Goal: Information Seeking & Learning: Learn about a topic

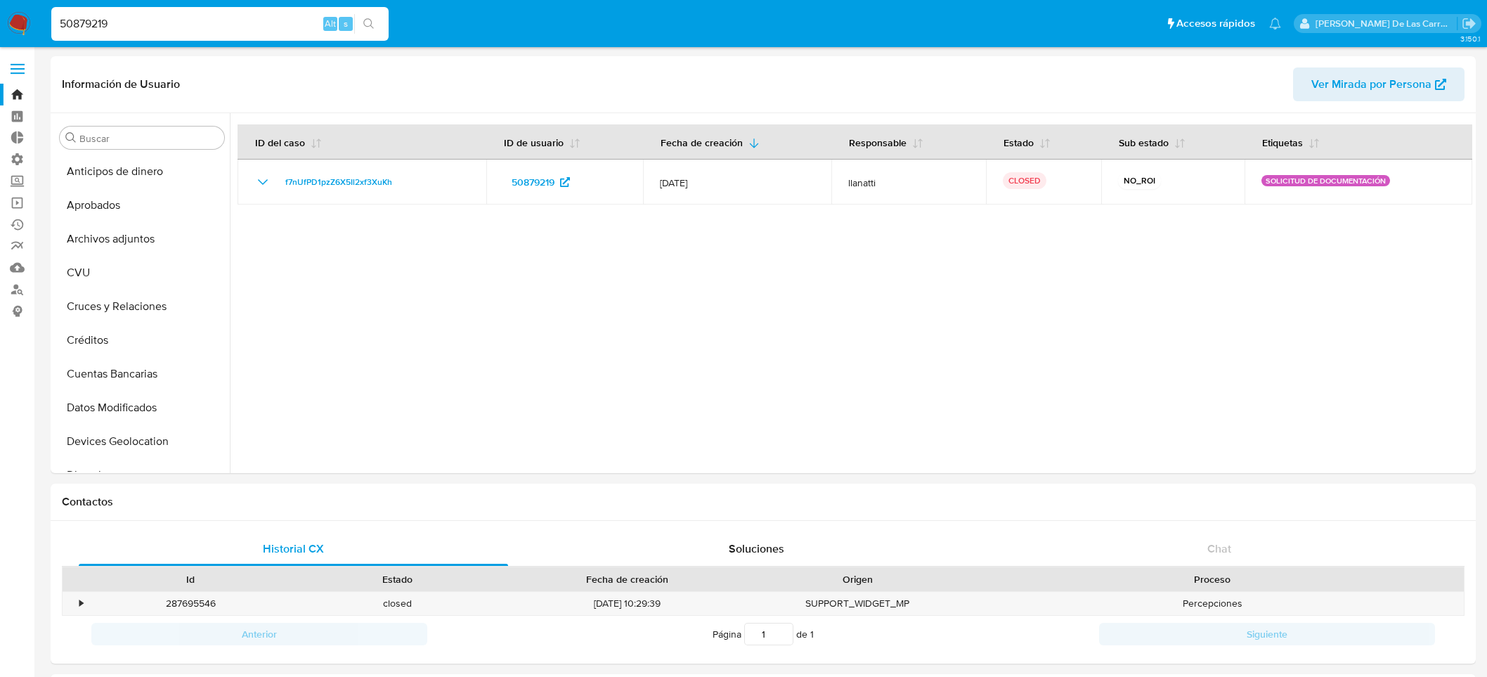
select select "10"
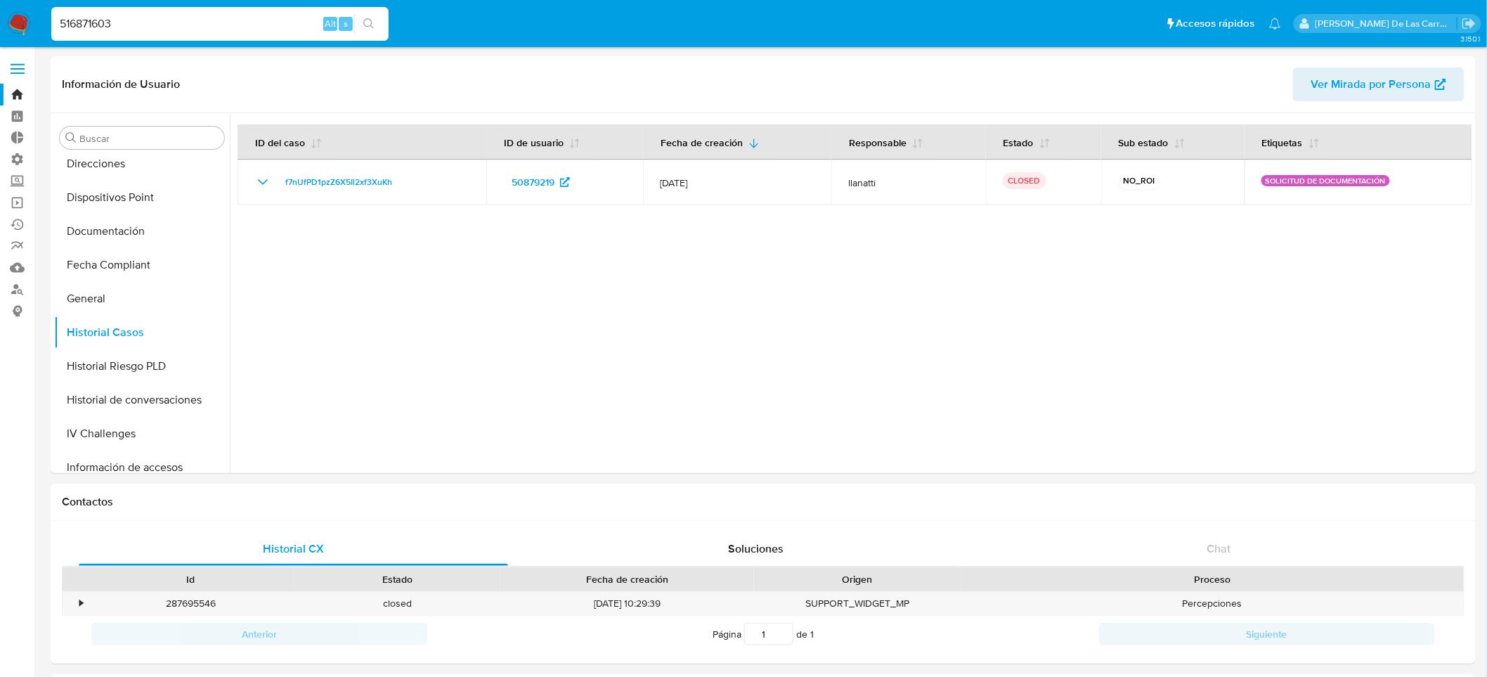
type input "516871603"
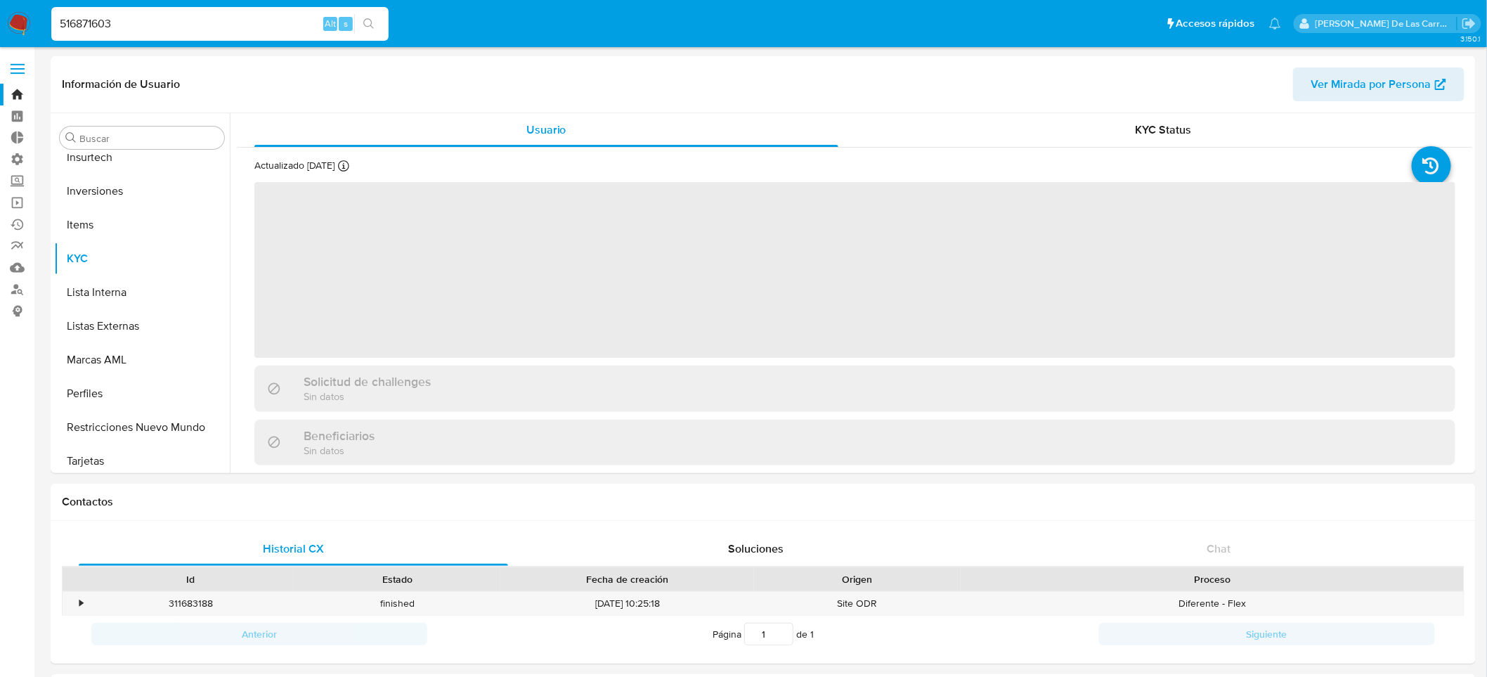
scroll to position [627, 0]
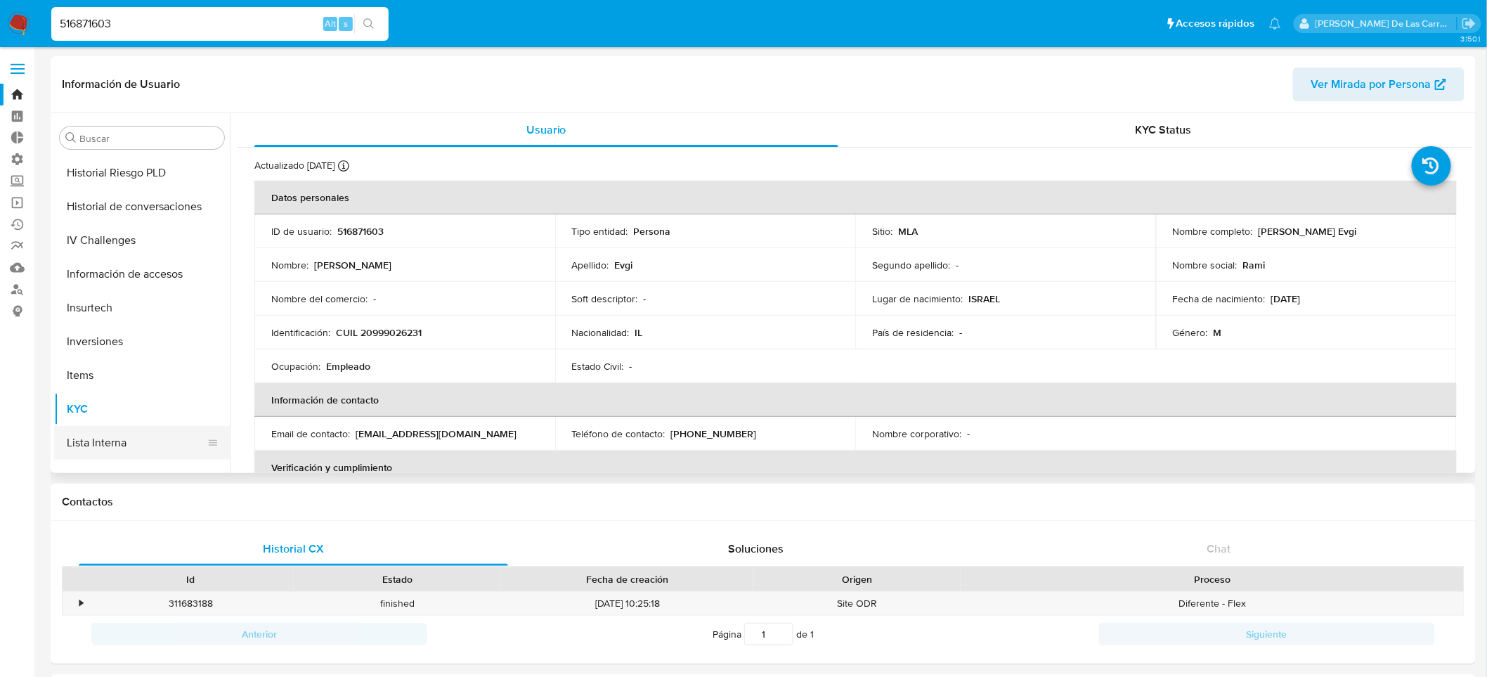
select select "10"
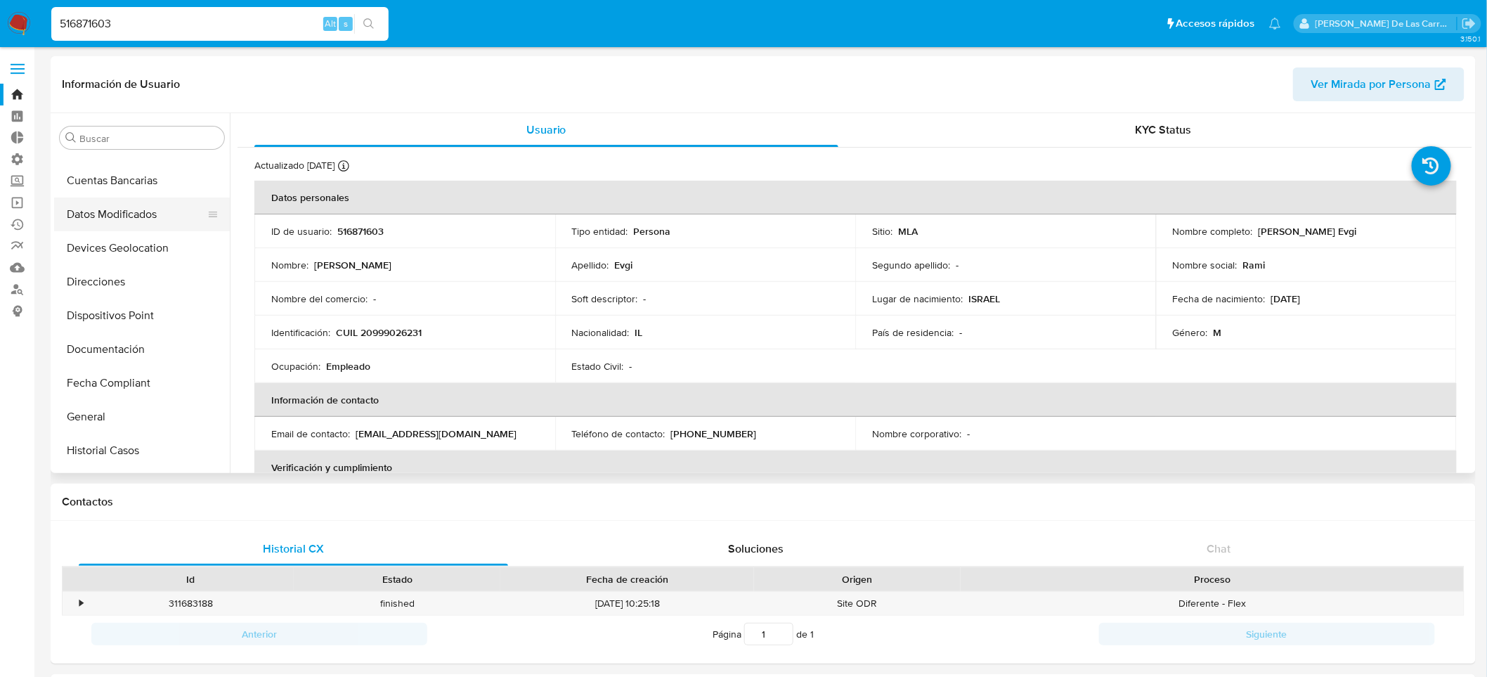
scroll to position [158, 0]
click at [125, 351] on button "Documentación" at bounding box center [136, 351] width 164 height 34
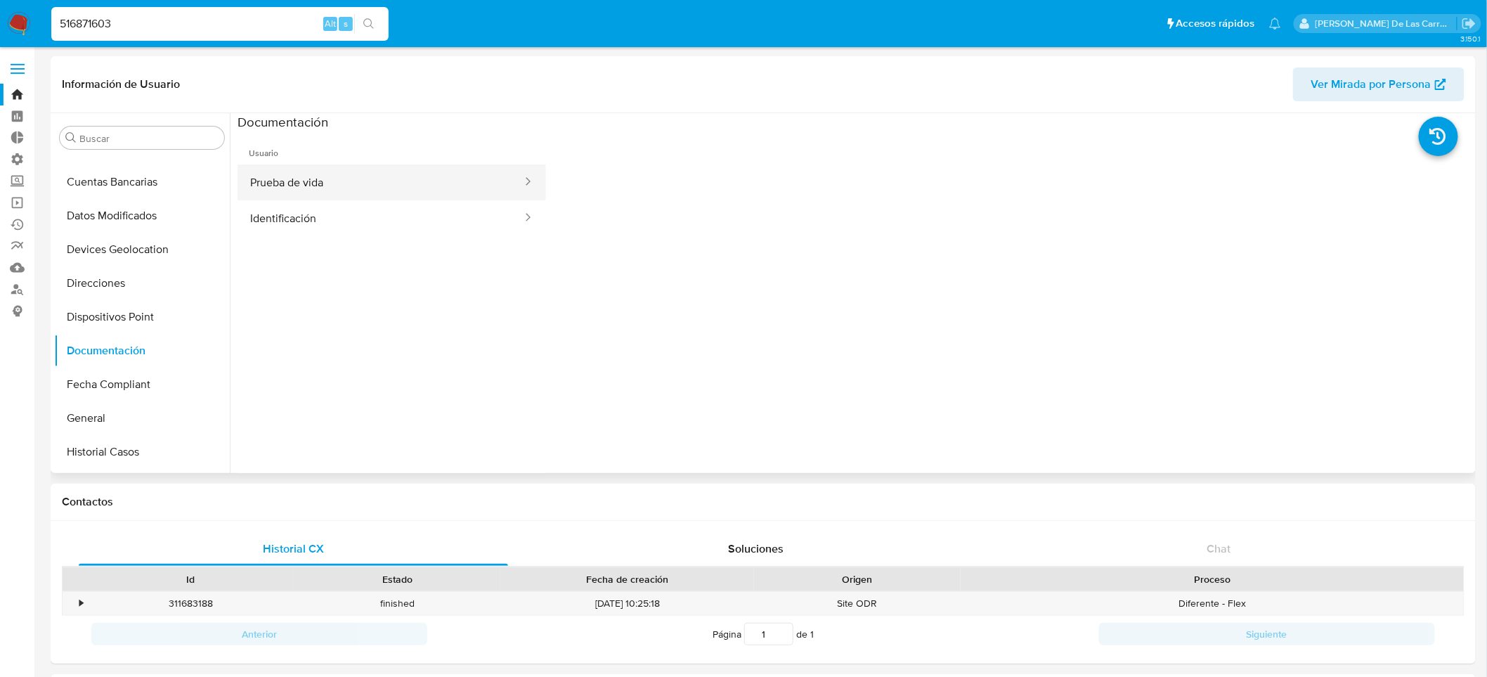
click at [322, 185] on button "Prueba de vida" at bounding box center [380, 182] width 286 height 36
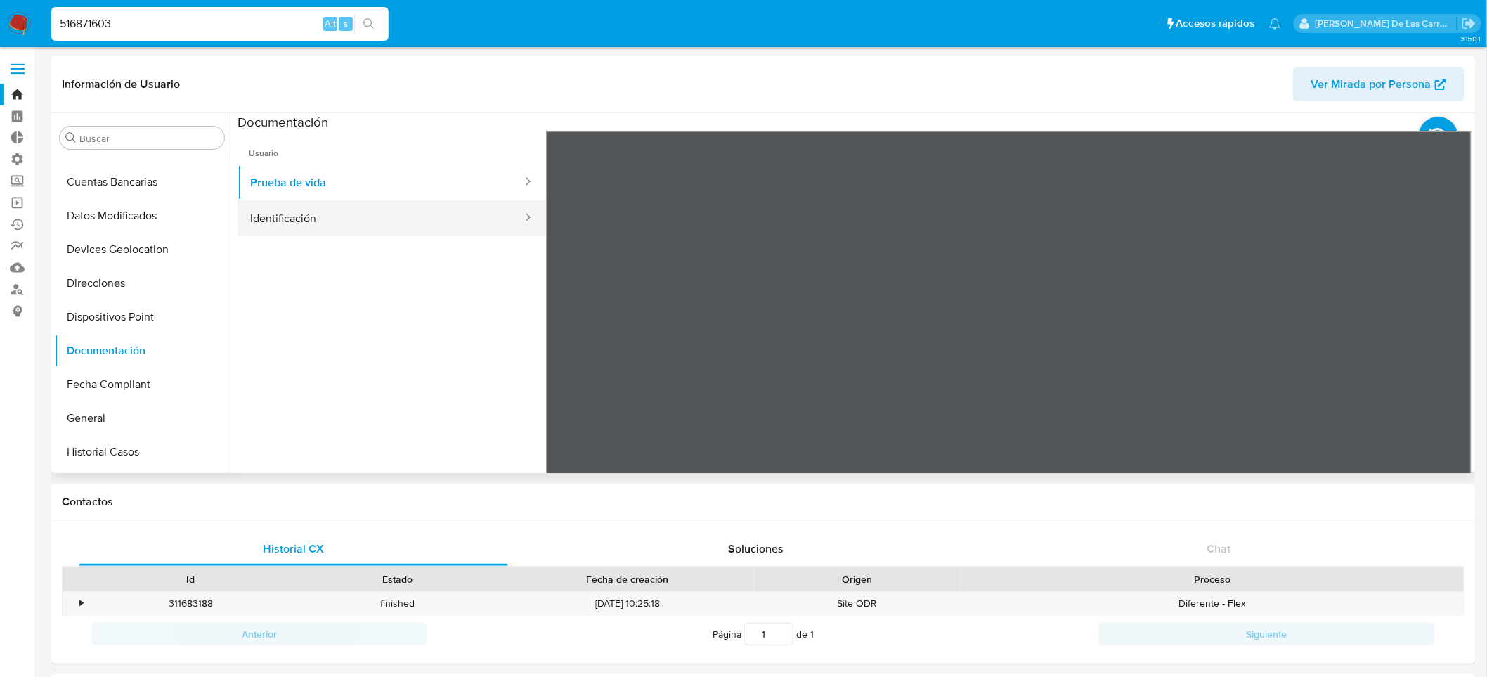
click at [325, 214] on button "Identificación" at bounding box center [380, 218] width 286 height 36
click at [1454, 359] on icon at bounding box center [1454, 359] width 28 height 28
click at [559, 362] on icon at bounding box center [563, 359] width 28 height 28
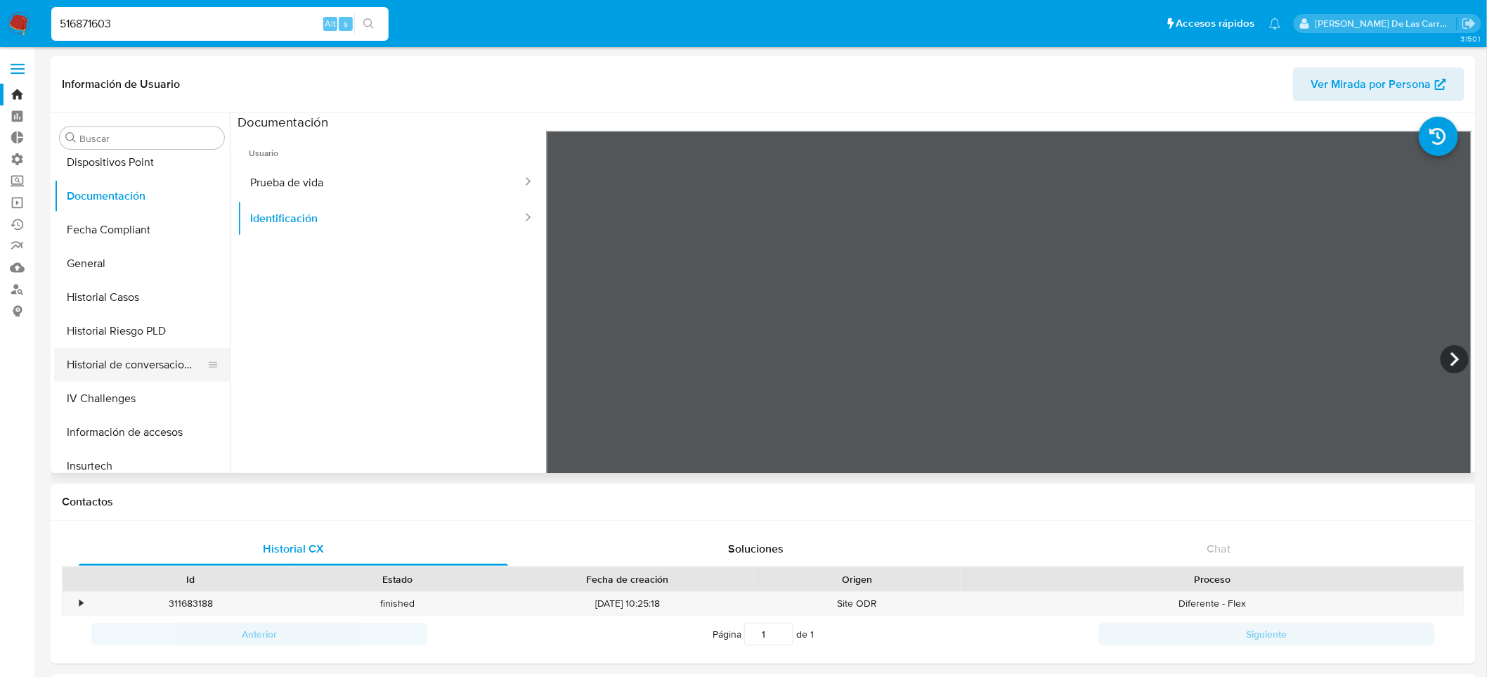
scroll to position [467, 0]
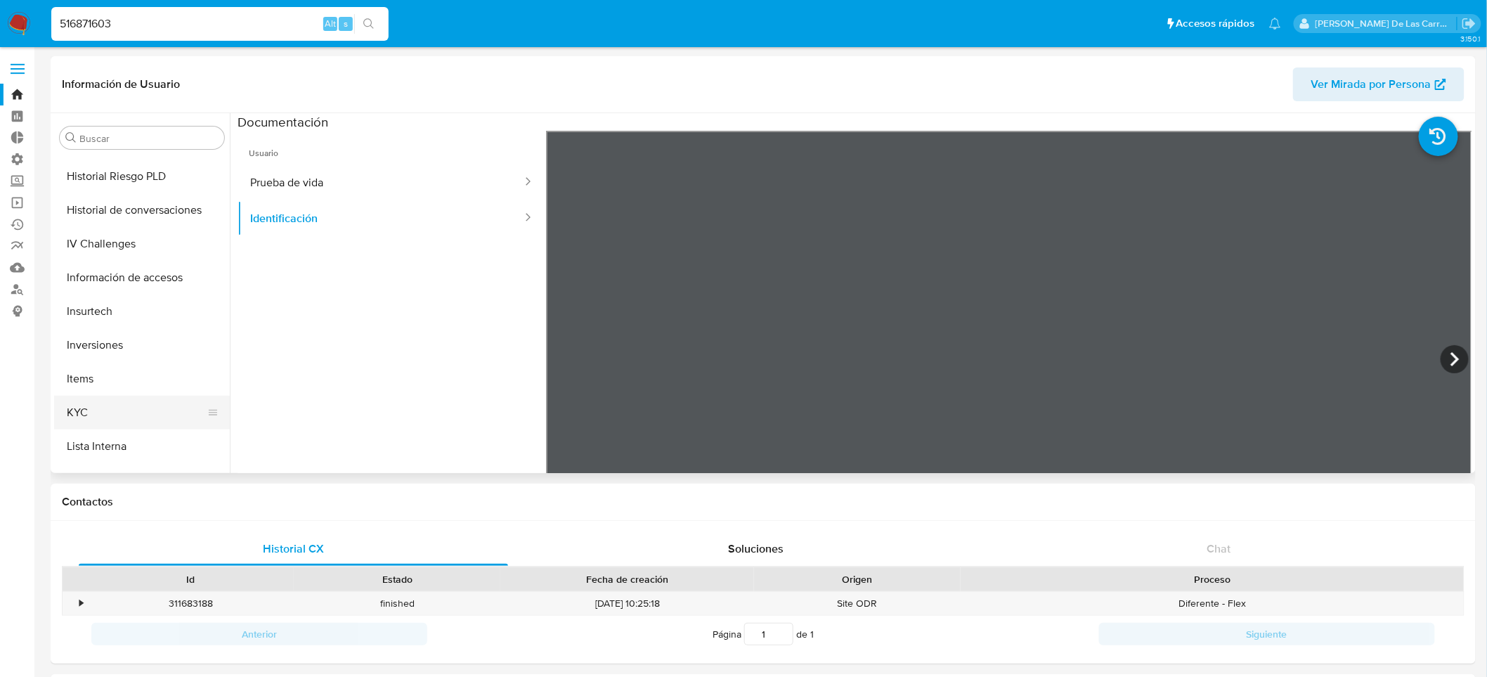
click at [99, 414] on button "KYC" at bounding box center [136, 413] width 164 height 34
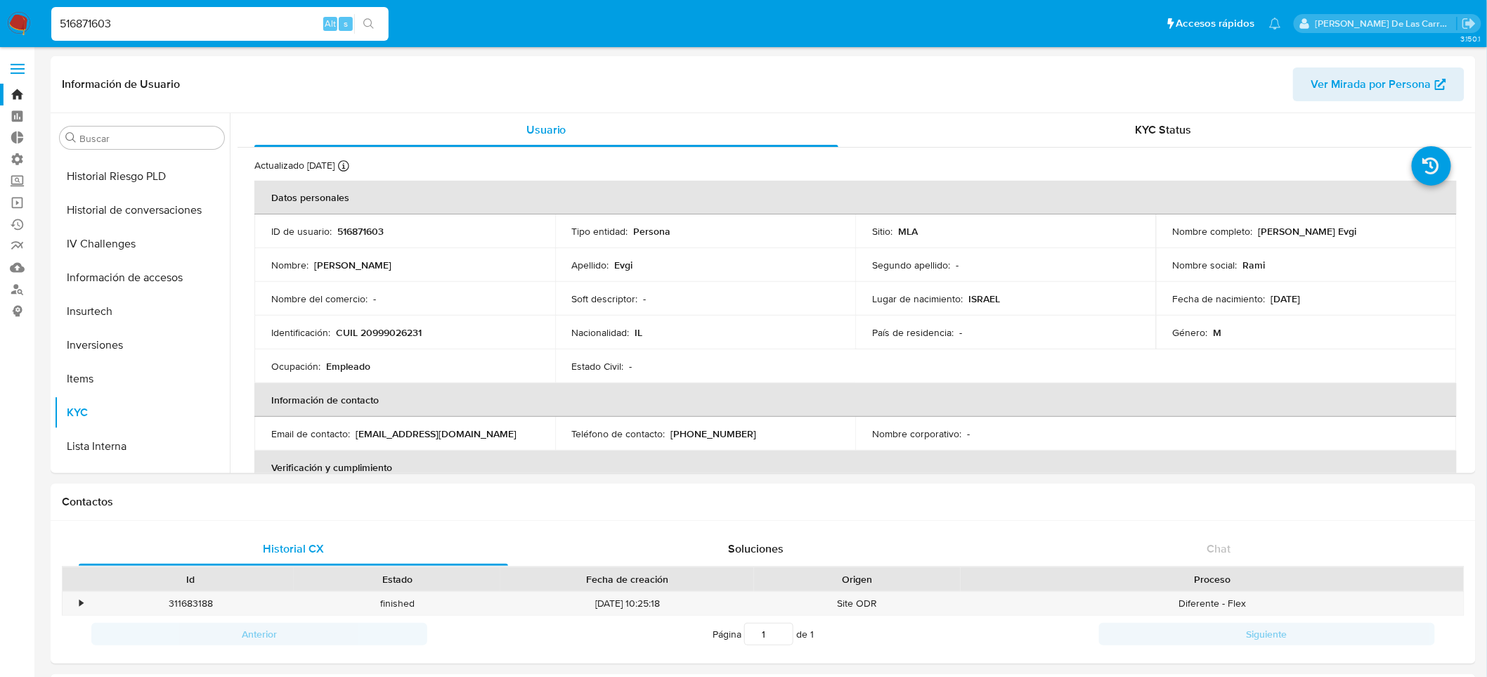
scroll to position [156, 0]
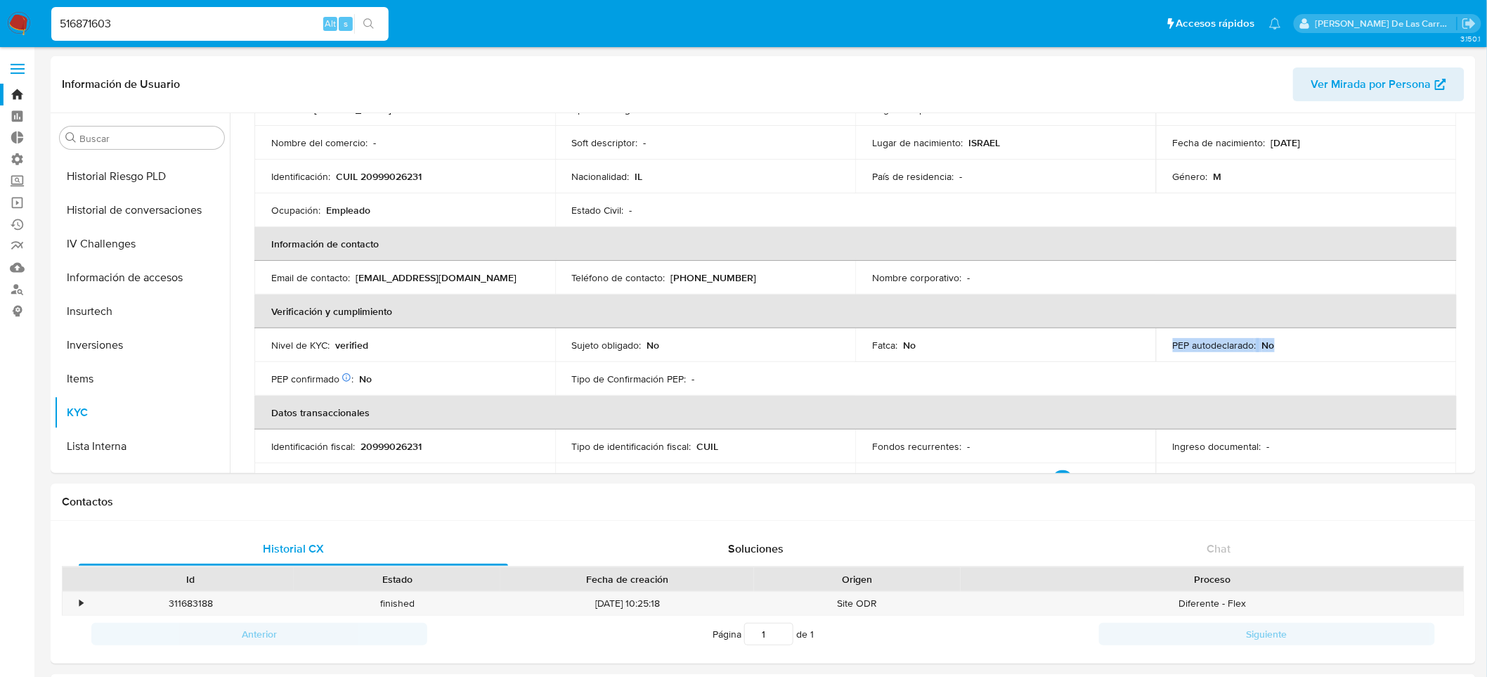
drag, startPoint x: 1206, startPoint y: 330, endPoint x: 1173, endPoint y: 332, distance: 32.3
click at [1173, 332] on td "PEP autodeclarado : No" at bounding box center [1306, 345] width 301 height 34
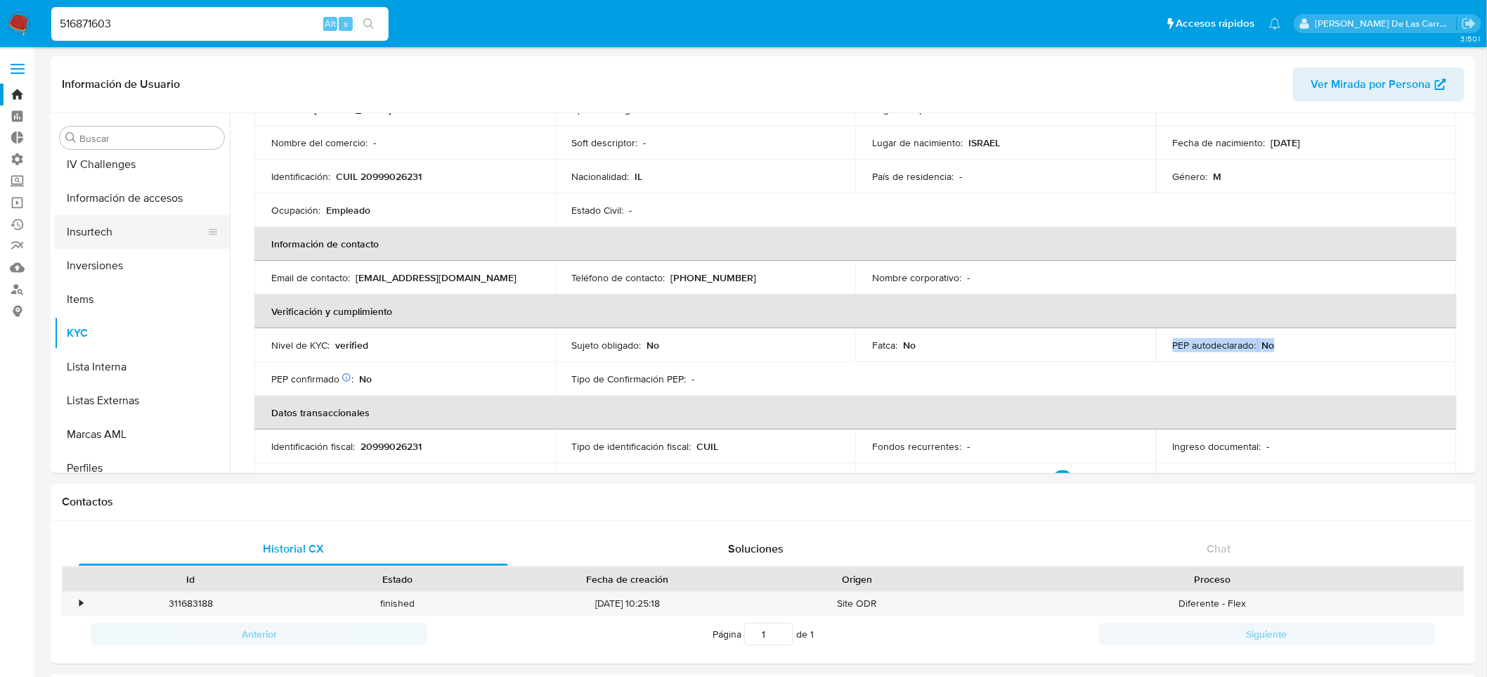
scroll to position [623, 0]
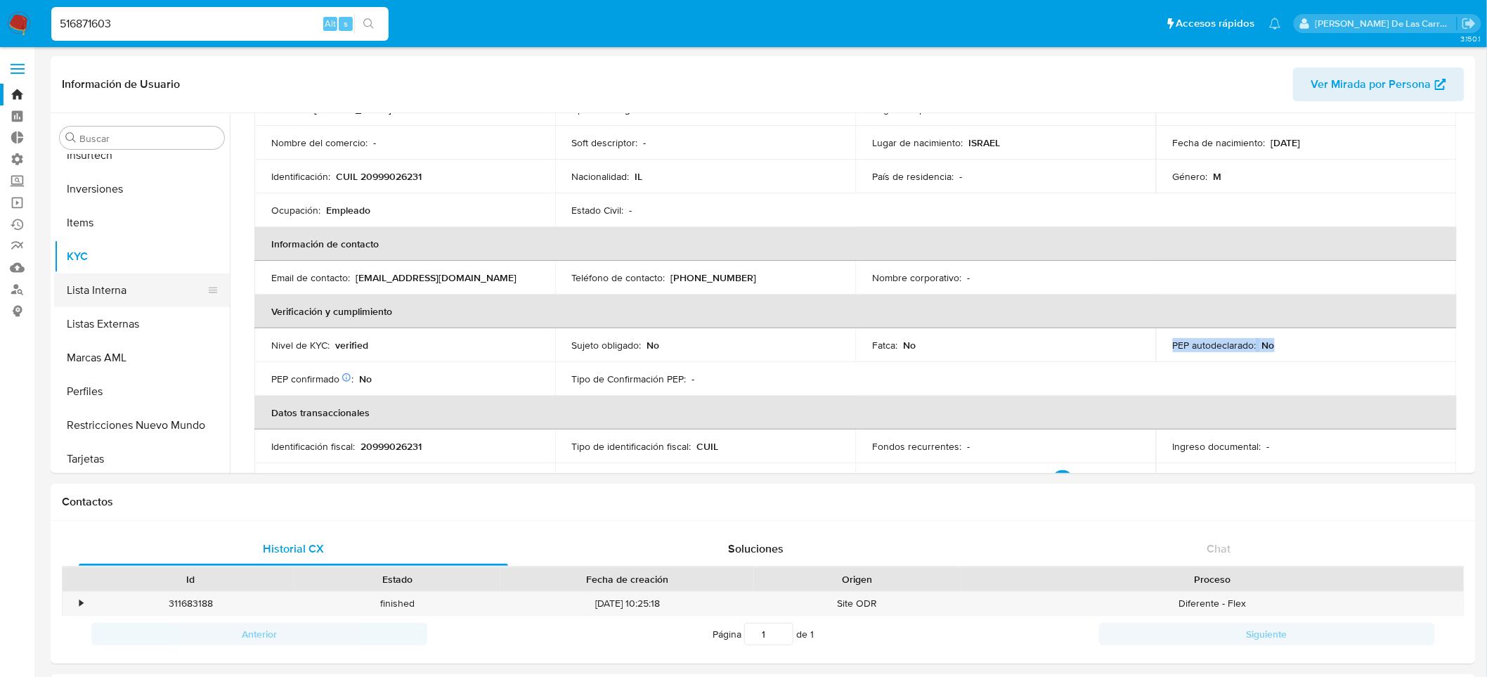
click at [109, 290] on button "Lista Interna" at bounding box center [136, 290] width 164 height 34
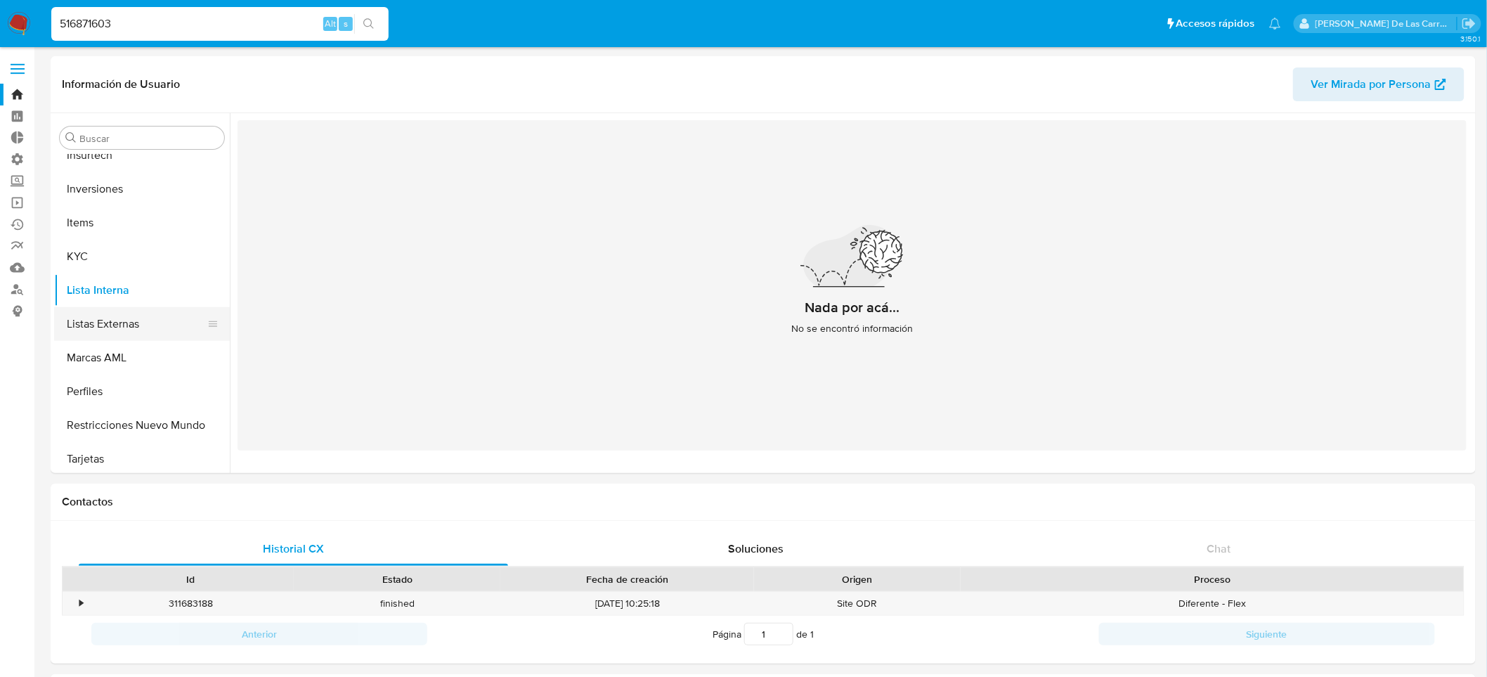
click at [107, 320] on button "Listas Externas" at bounding box center [136, 324] width 164 height 34
click at [108, 288] on button "Lista Interna" at bounding box center [136, 290] width 164 height 34
click at [103, 311] on button "Listas Externas" at bounding box center [136, 324] width 164 height 34
